Goal: Transaction & Acquisition: Purchase product/service

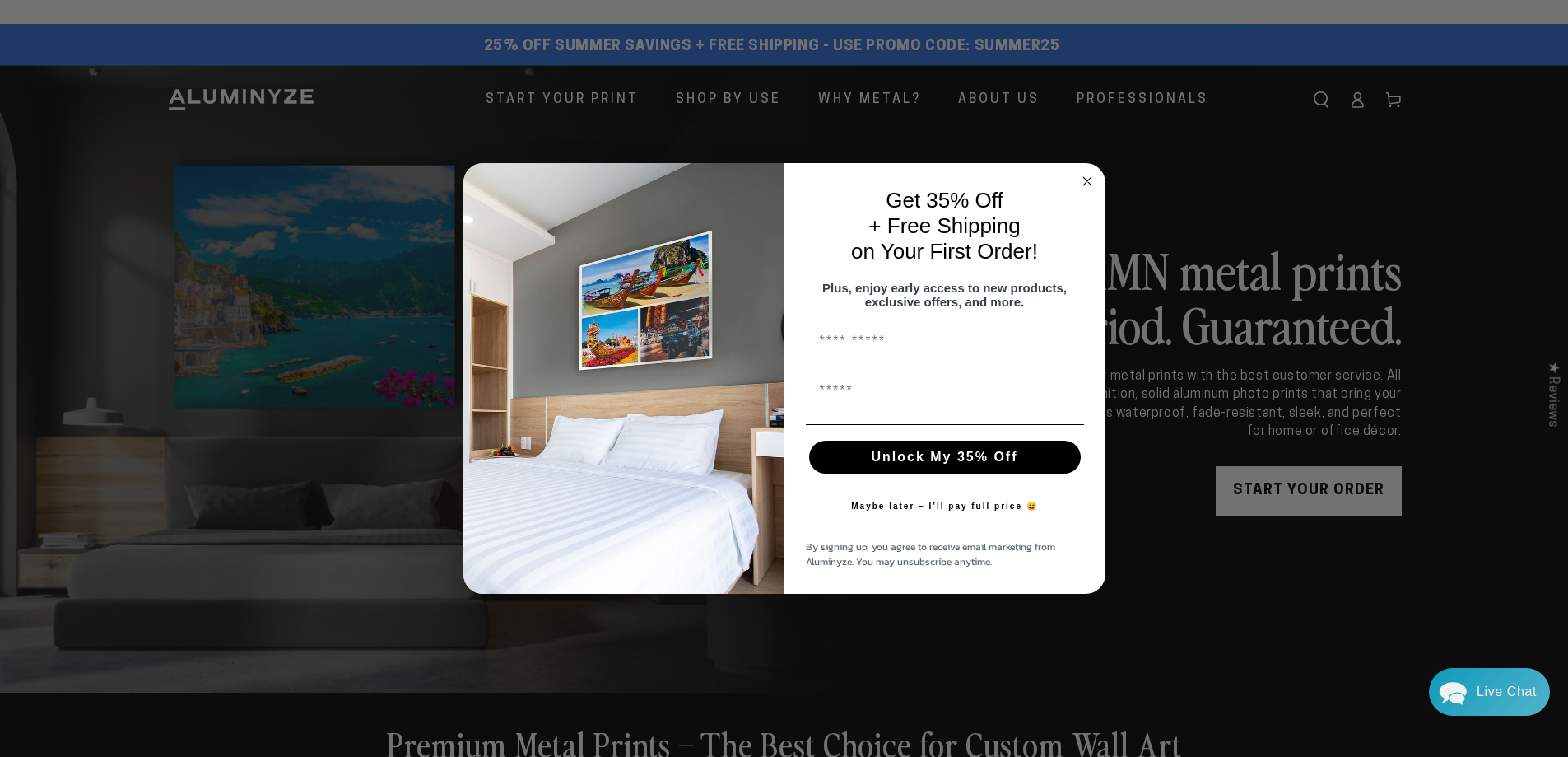
click at [1088, 171] on circle "Close dialog" at bounding box center [1087, 181] width 19 height 19
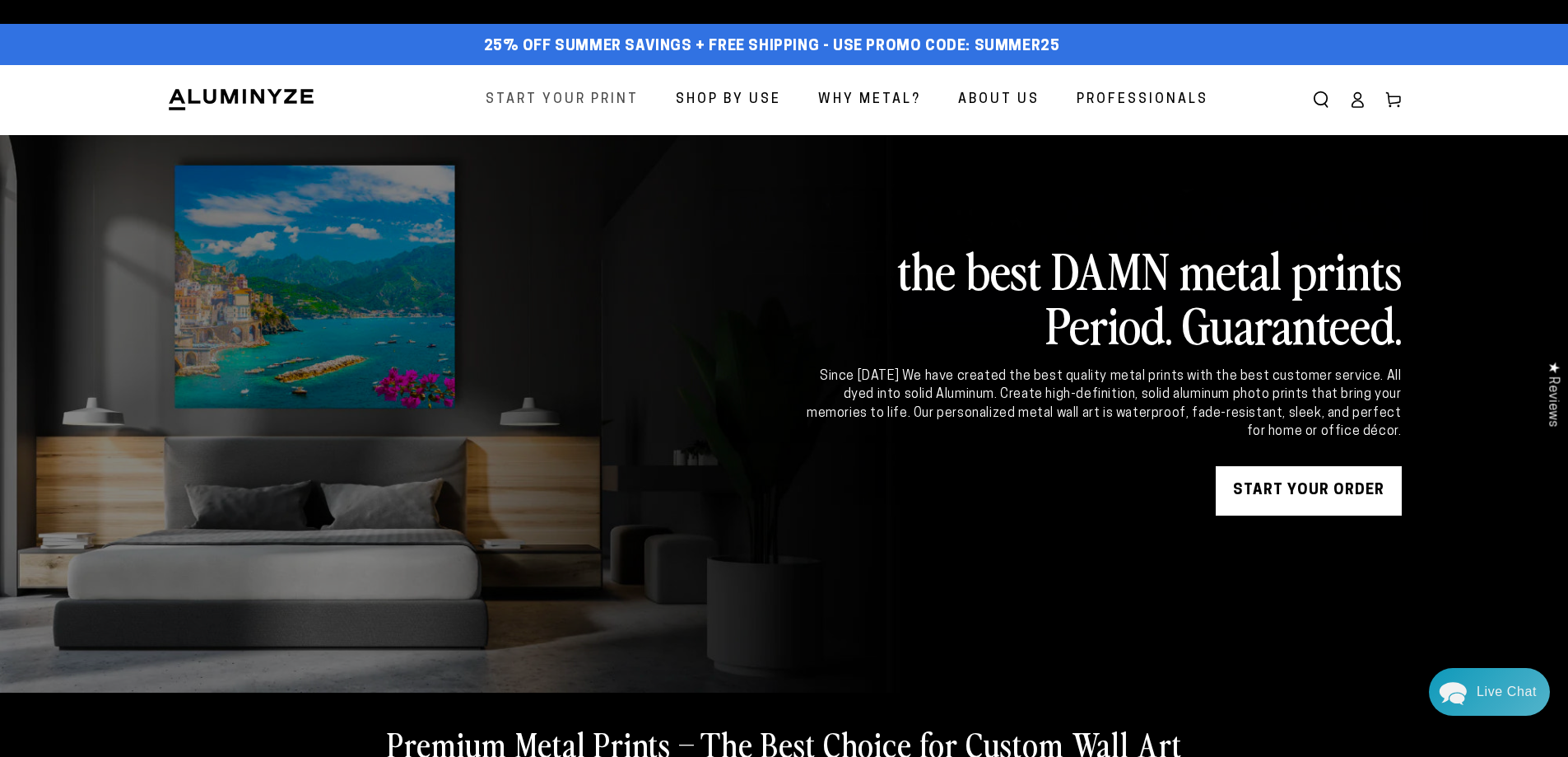
click at [603, 98] on span "Start Your Print" at bounding box center [562, 99] width 153 height 23
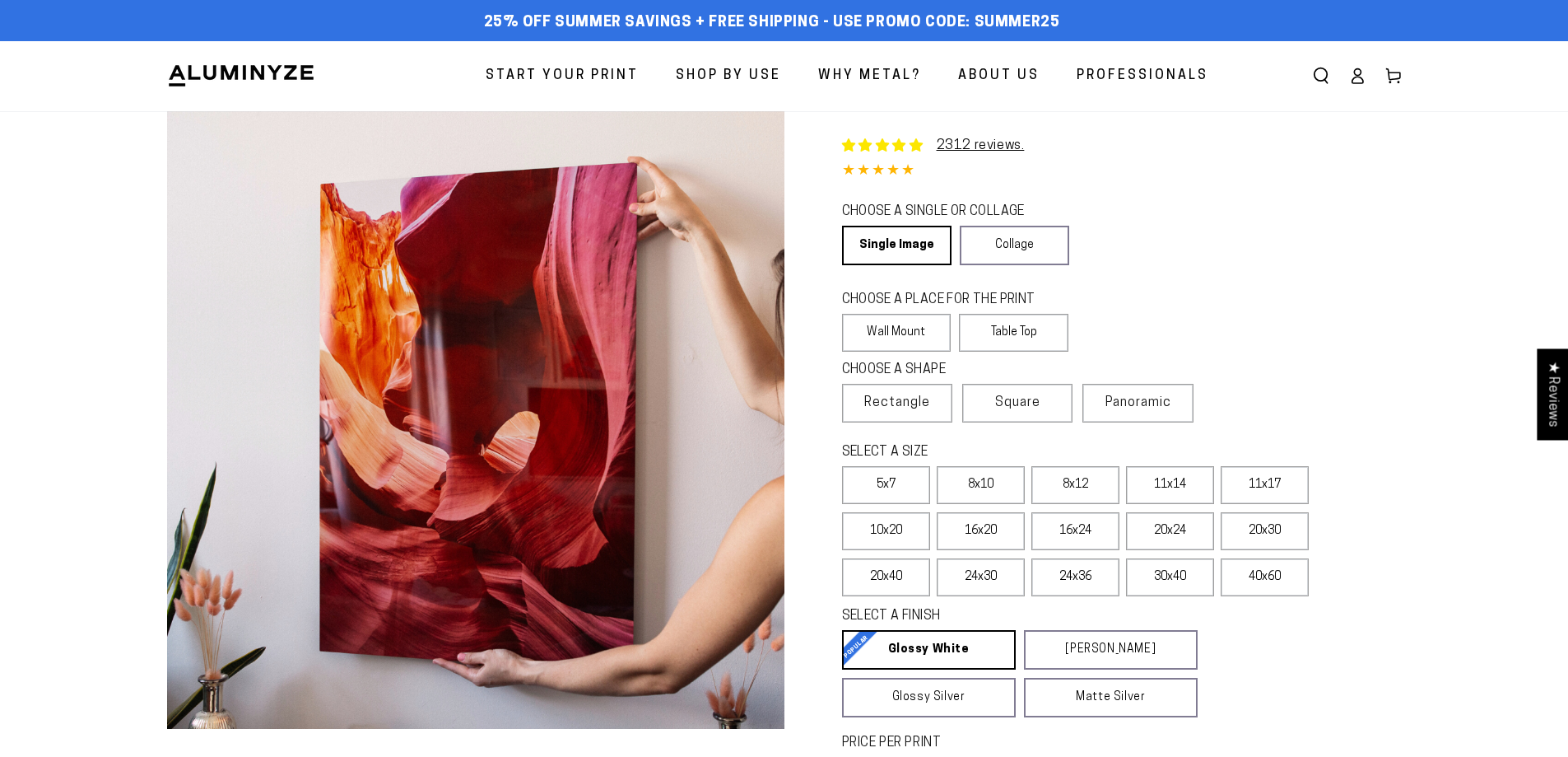
select select "**********"
click at [1147, 401] on span "Panoramic" at bounding box center [1138, 402] width 66 height 13
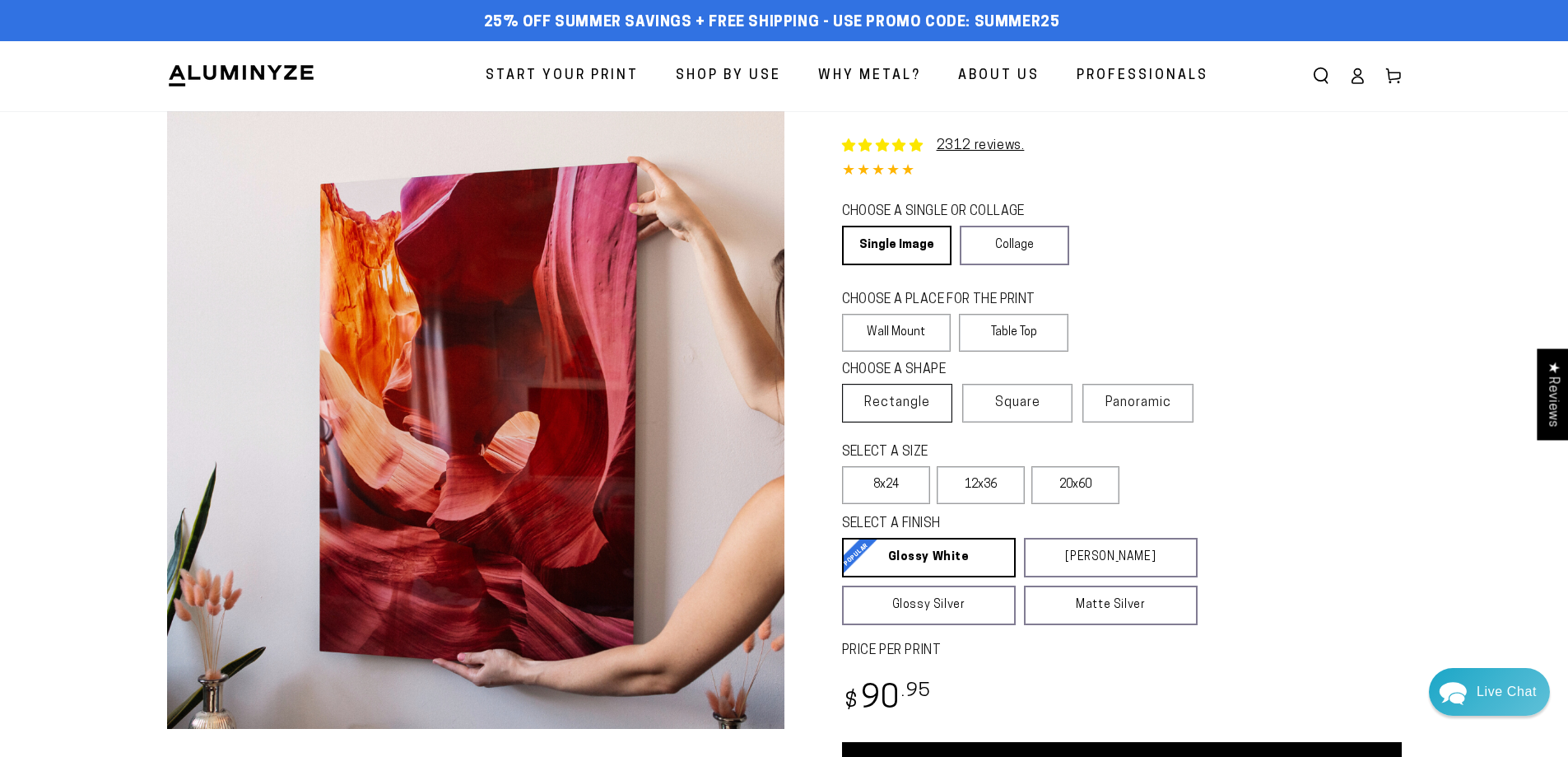
click at [879, 402] on span "Rectangle" at bounding box center [897, 402] width 66 height 20
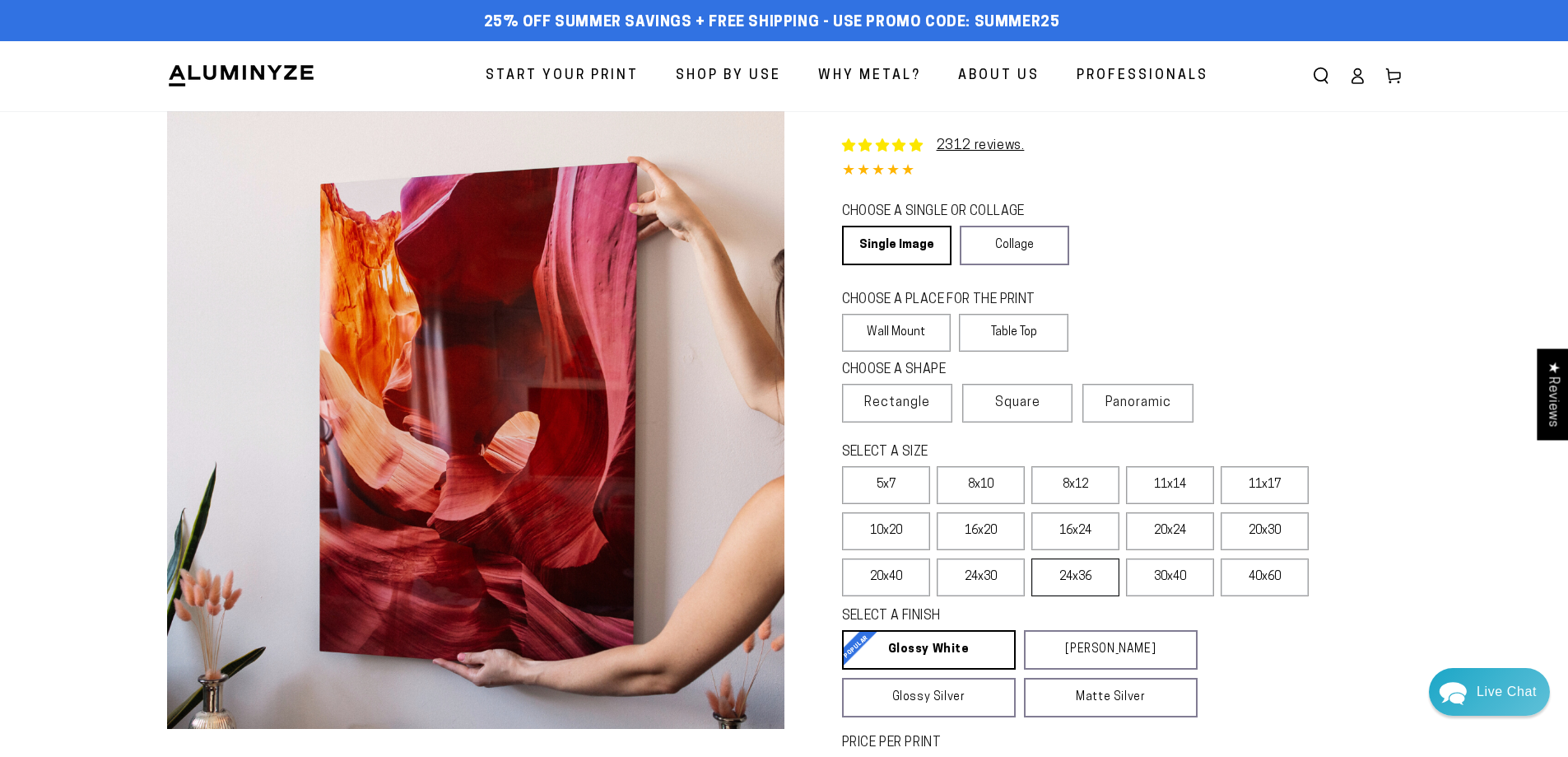
click at [1059, 575] on label "24x36" at bounding box center [1075, 577] width 88 height 38
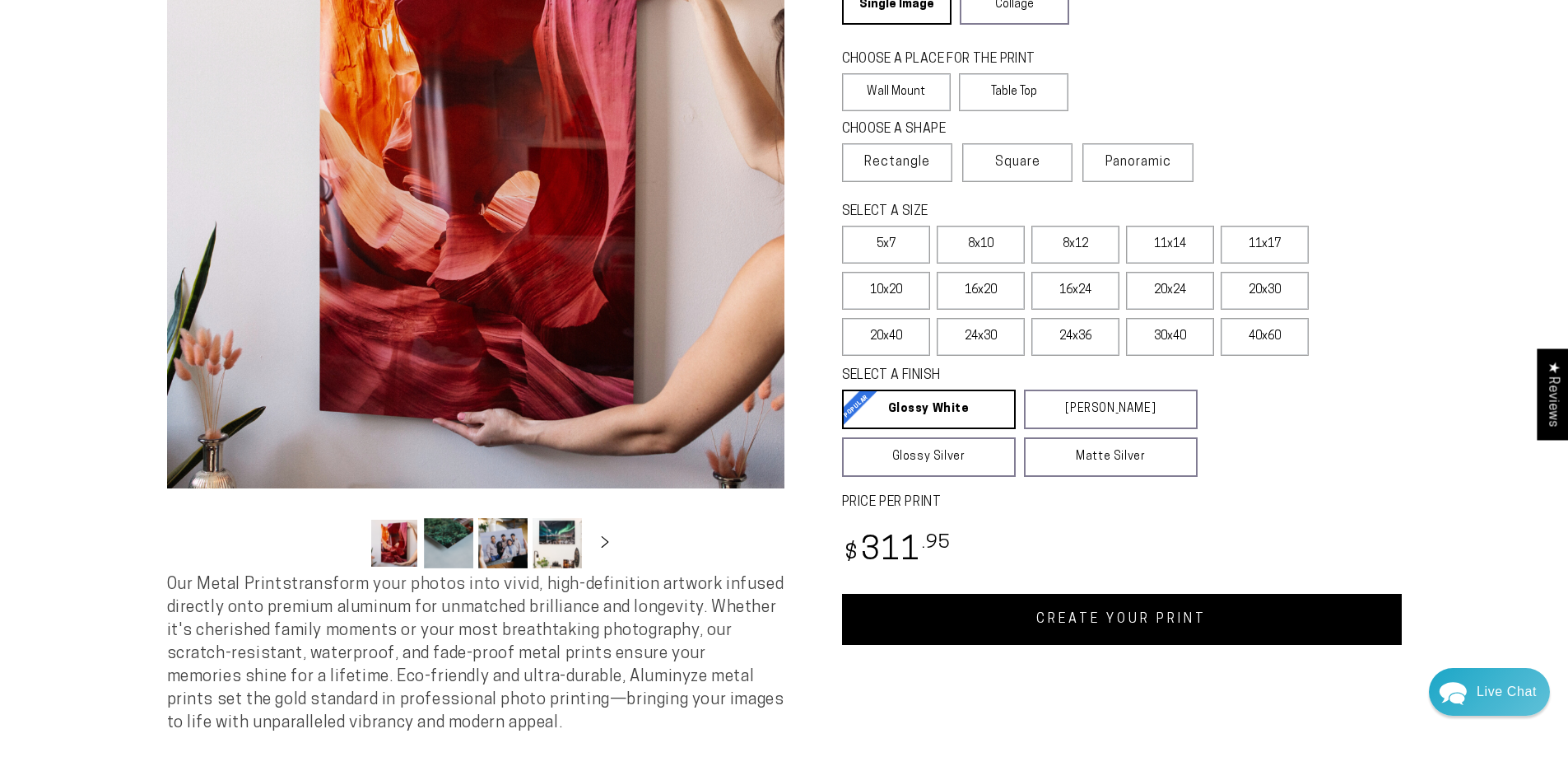
scroll to position [247, 0]
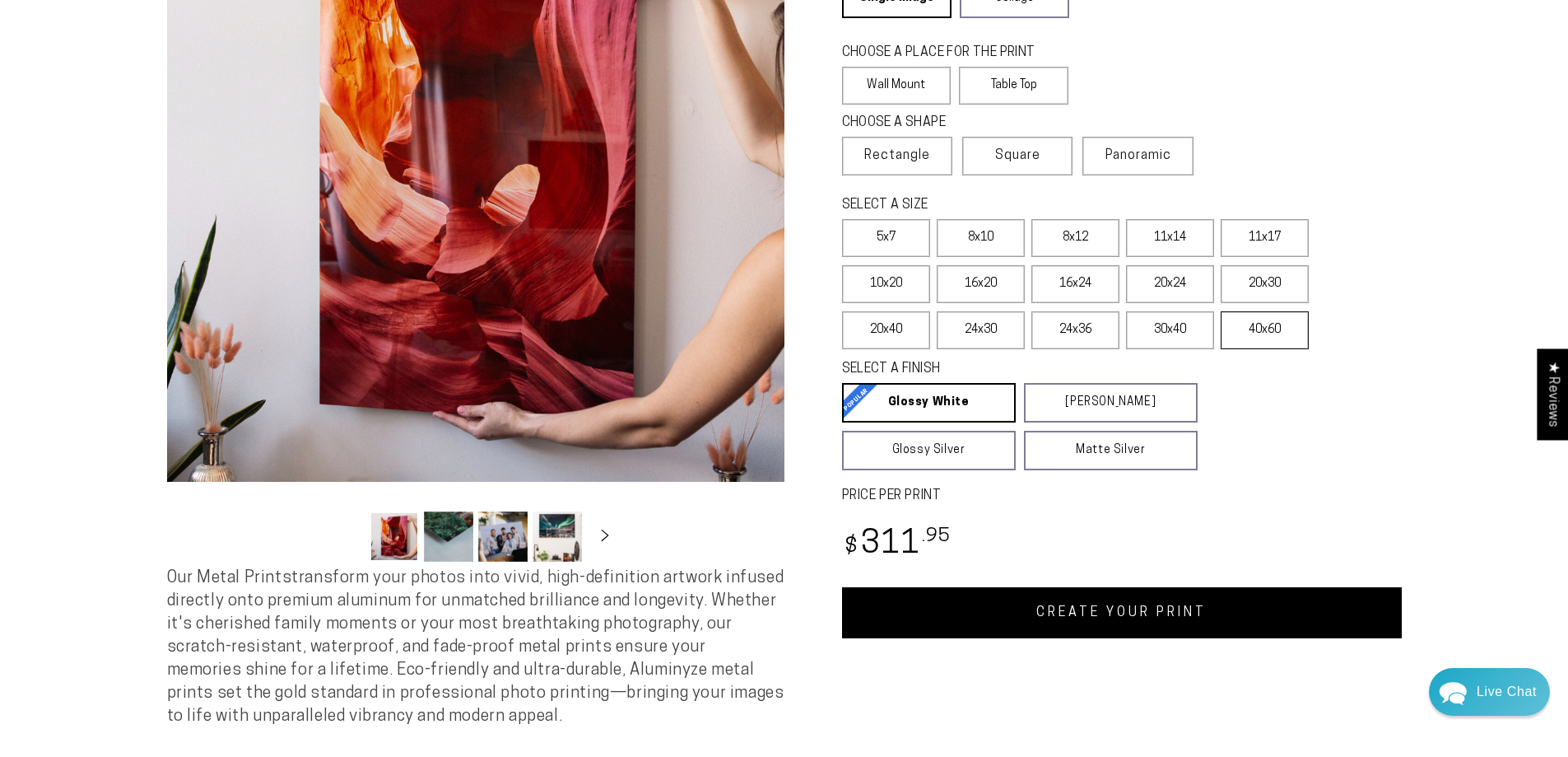
click at [1276, 333] on label "40x60" at bounding box center [1264, 330] width 88 height 38
click at [1168, 332] on label "30x40" at bounding box center [1169, 330] width 88 height 38
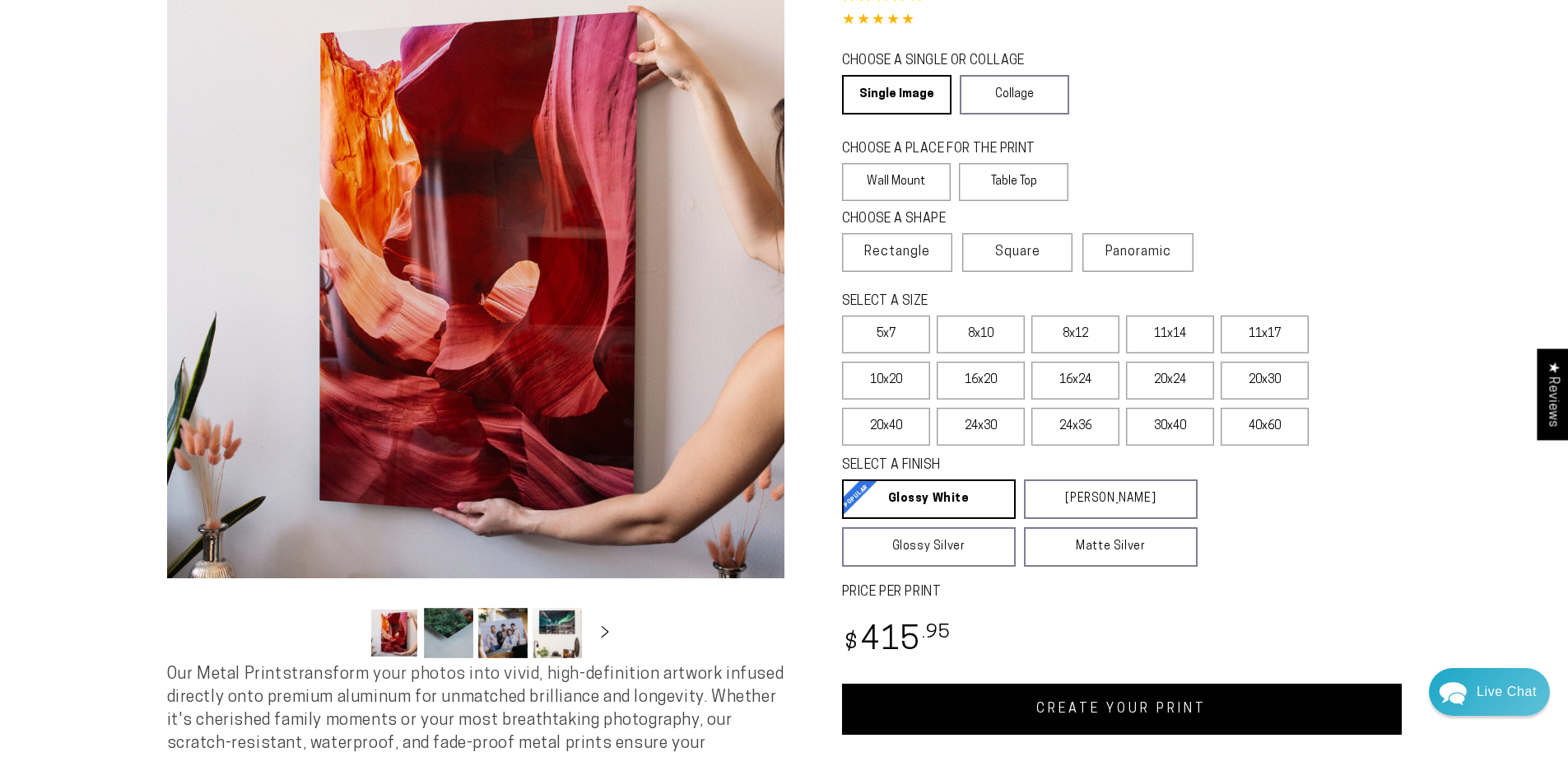
scroll to position [247, 0]
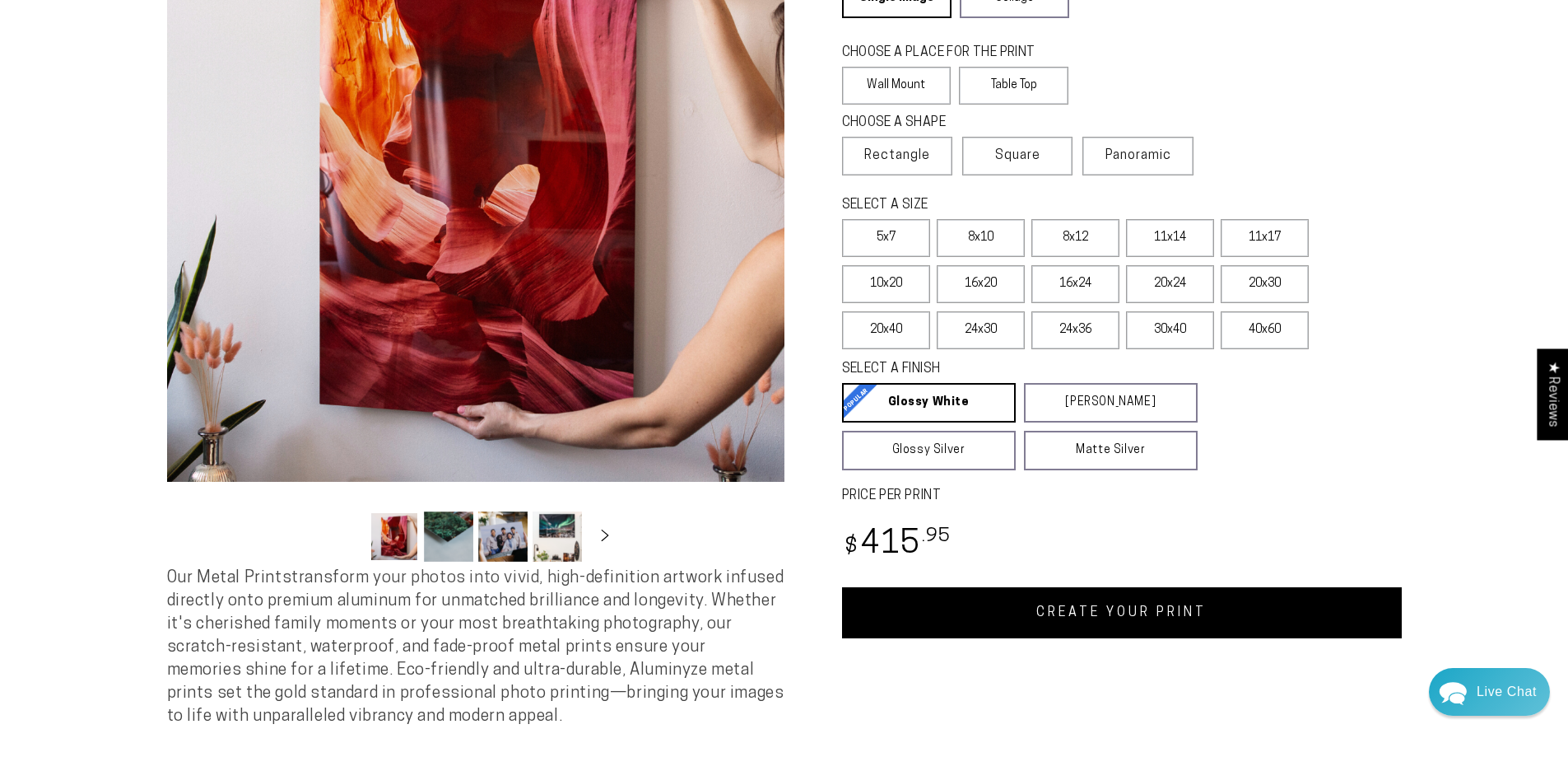
click at [1124, 601] on link "CREATE YOUR PRINT" at bounding box center [1121, 613] width 559 height 51
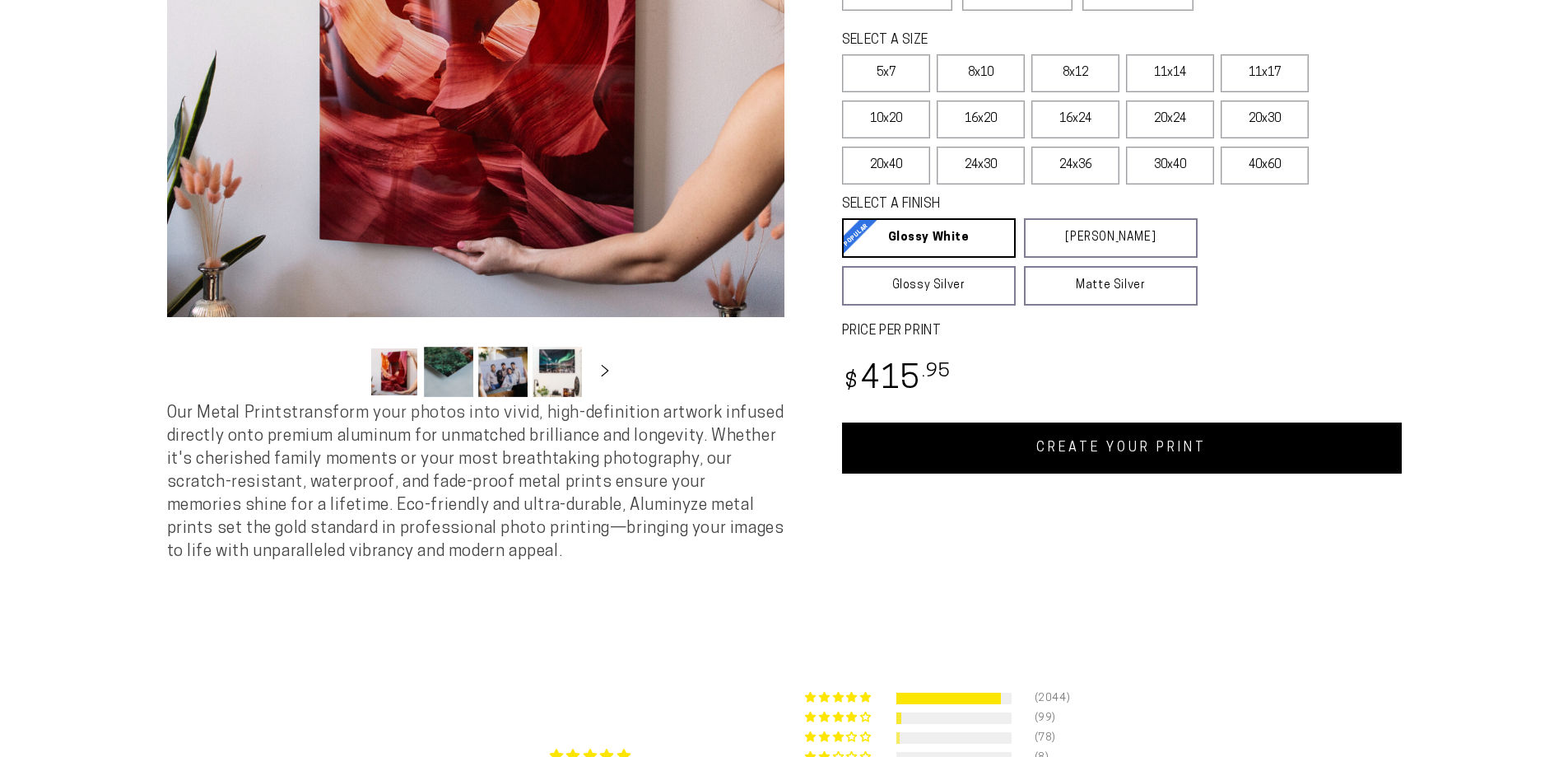
select select "**********"
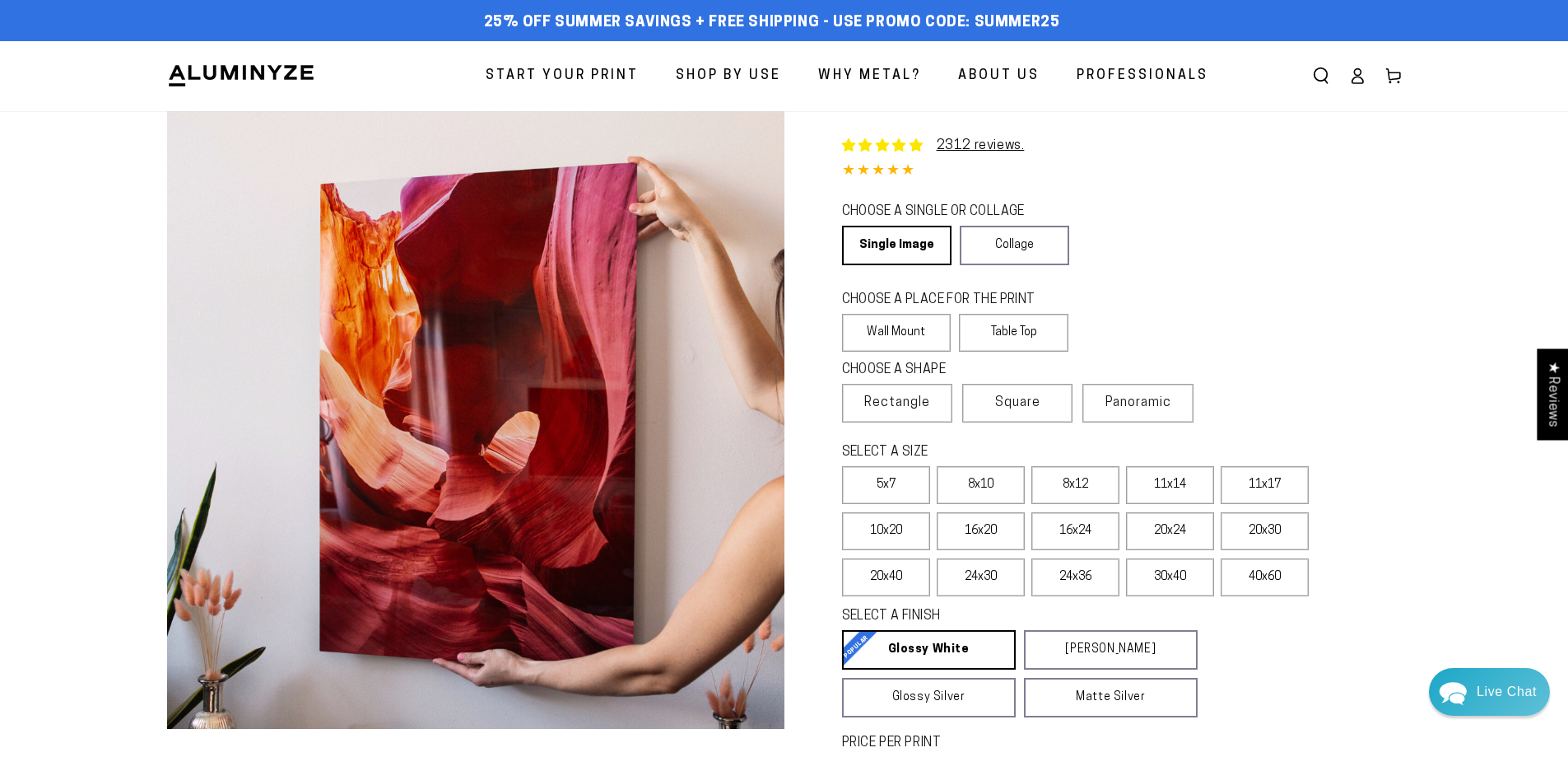
click at [1006, 70] on span "About Us" at bounding box center [999, 76] width 82 height 23
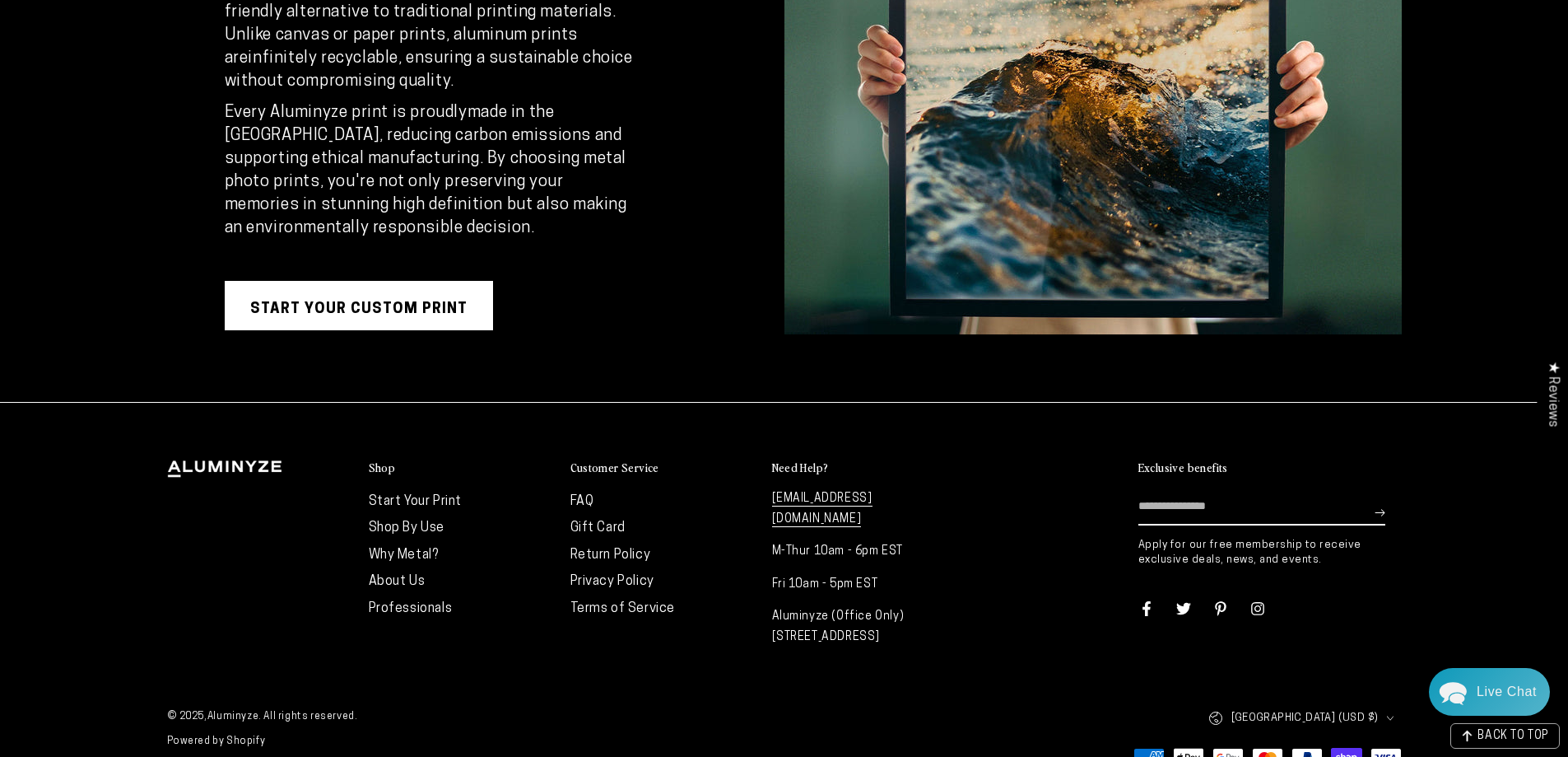
scroll to position [3249, 0]
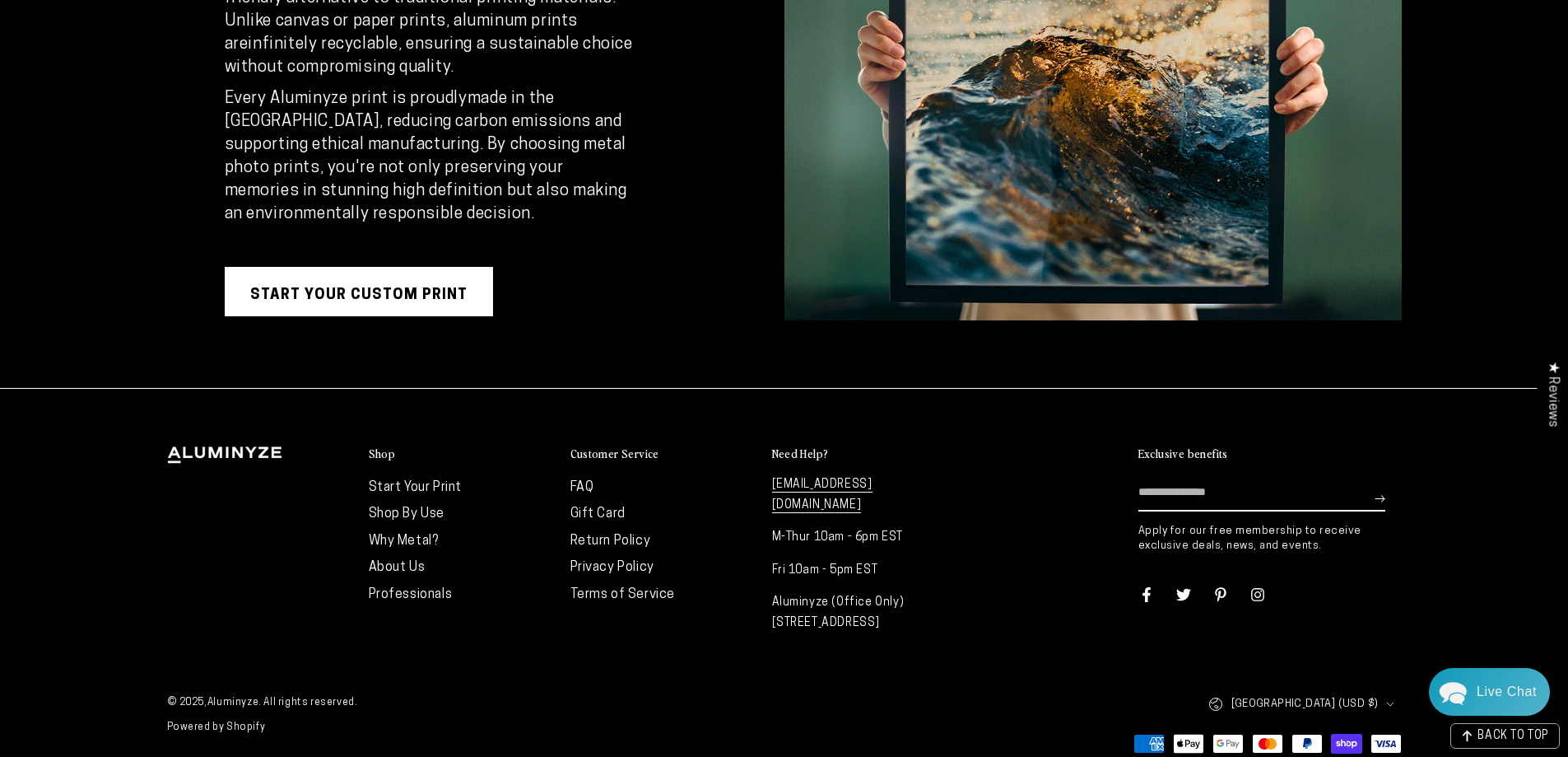
click at [1340, 694] on span "[GEOGRAPHIC_DATA] (USD $)" at bounding box center [1305, 704] width 148 height 19
click at [1305, 647] on link "Canada (CAD $)" at bounding box center [1273, 654] width 84 height 15
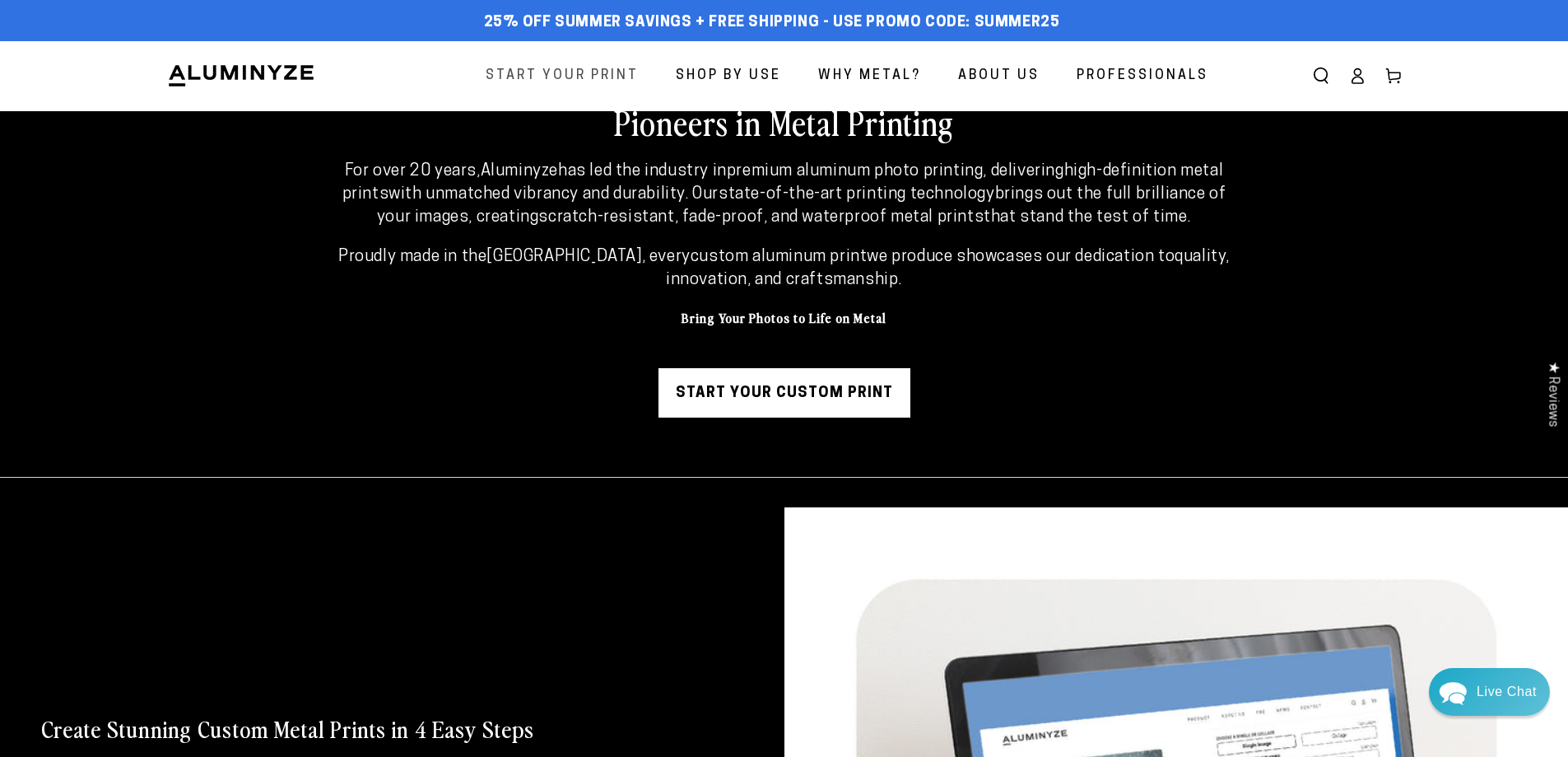
click at [578, 70] on span "Start Your Print" at bounding box center [562, 76] width 153 height 23
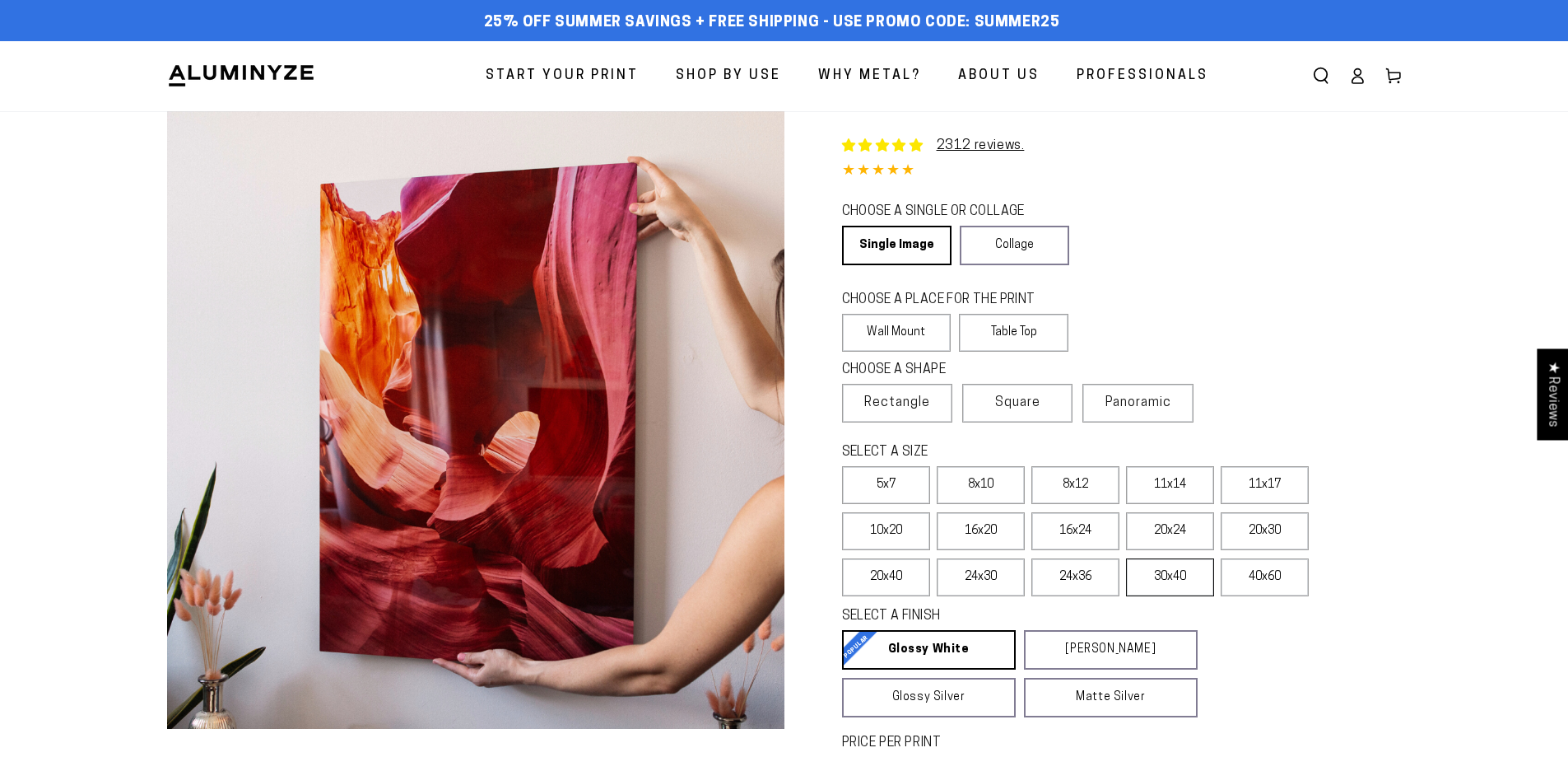
select select "**********"
click at [1074, 580] on label "24x36" at bounding box center [1075, 577] width 88 height 38
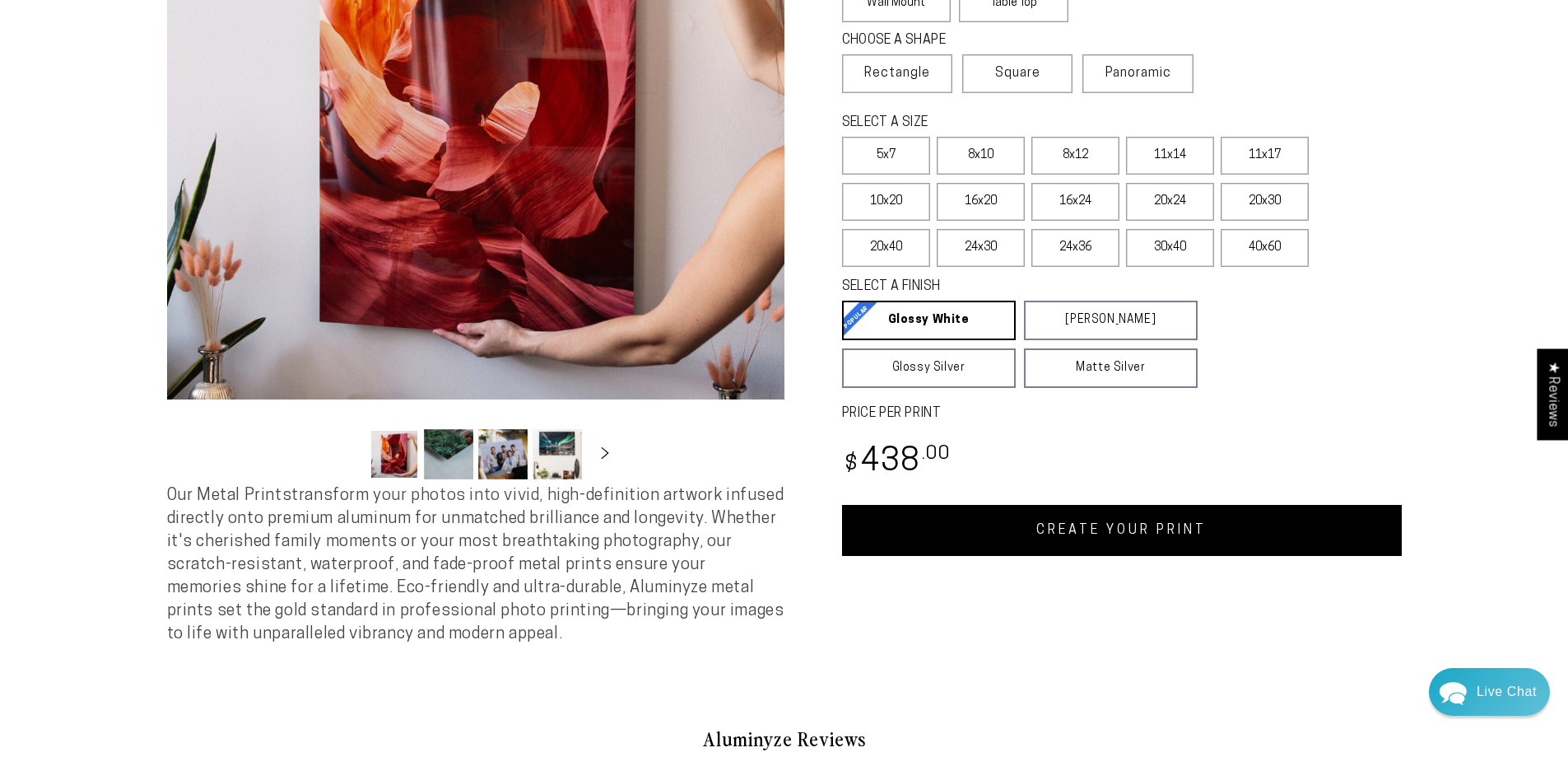
scroll to position [247, 0]
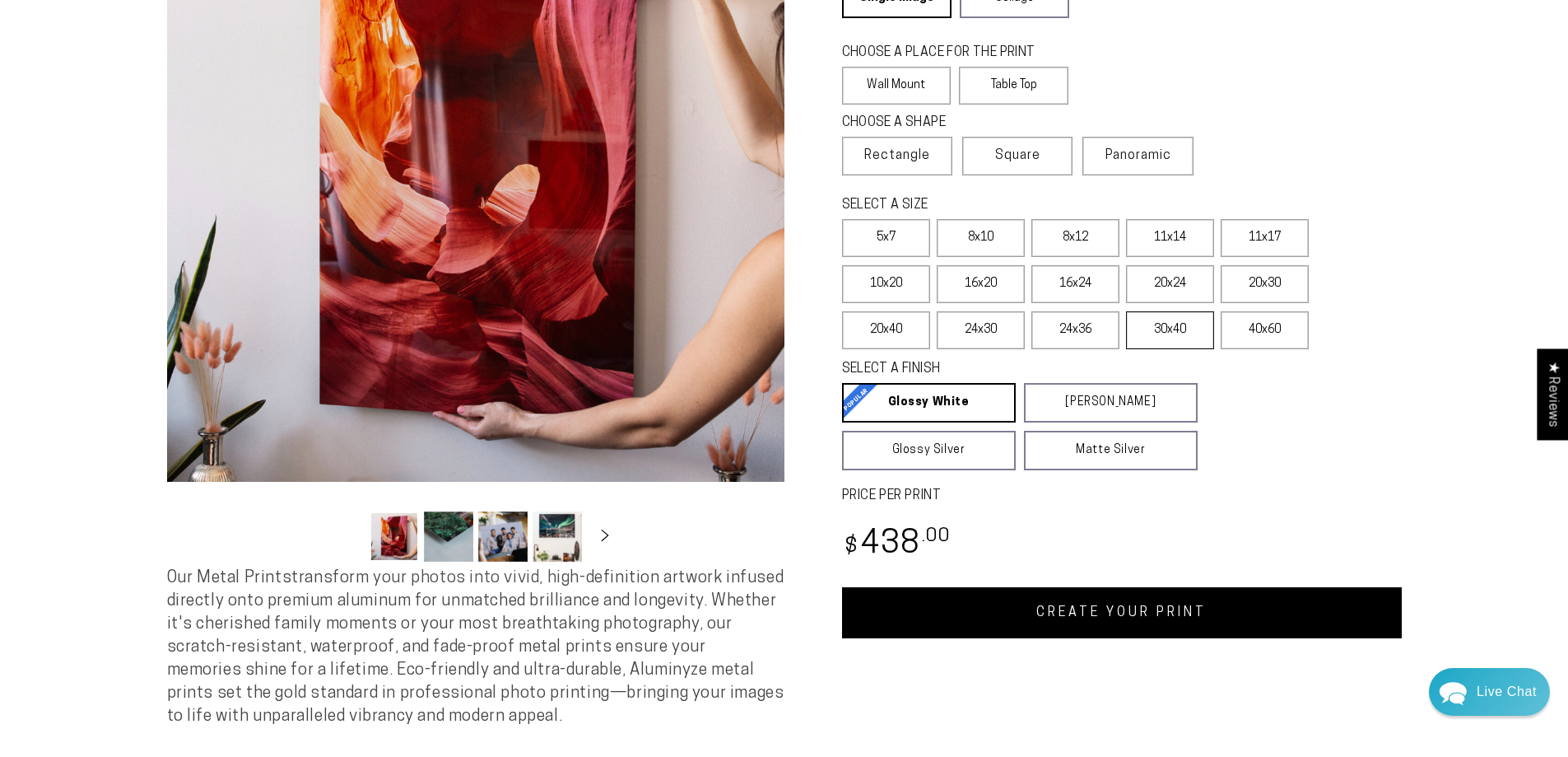
click at [1171, 329] on label "30x40" at bounding box center [1169, 330] width 88 height 38
